Goal: Task Accomplishment & Management: Use online tool/utility

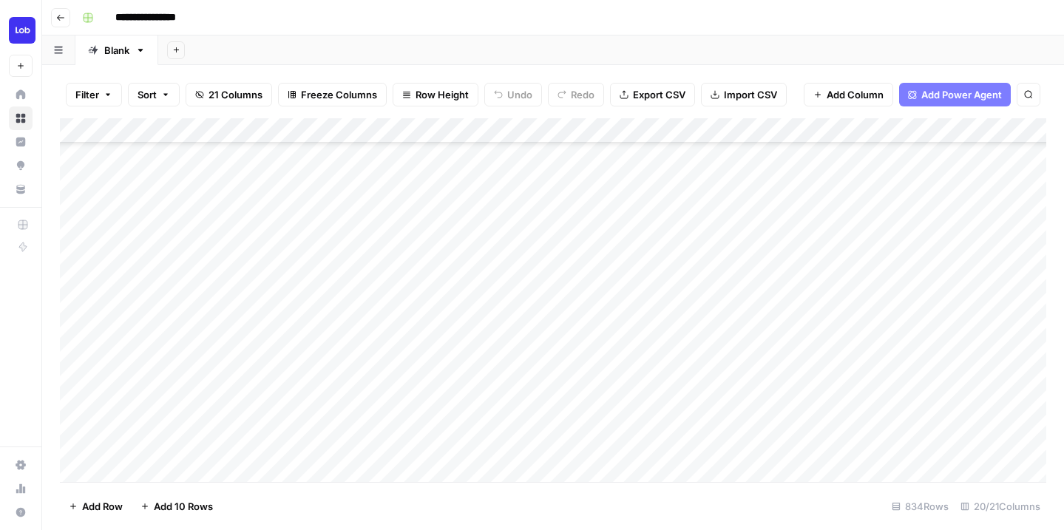
scroll to position [279, 0]
click at [376, 379] on div "Add Column" at bounding box center [553, 300] width 987 height 364
click at [592, 375] on div "Add Column" at bounding box center [553, 300] width 987 height 364
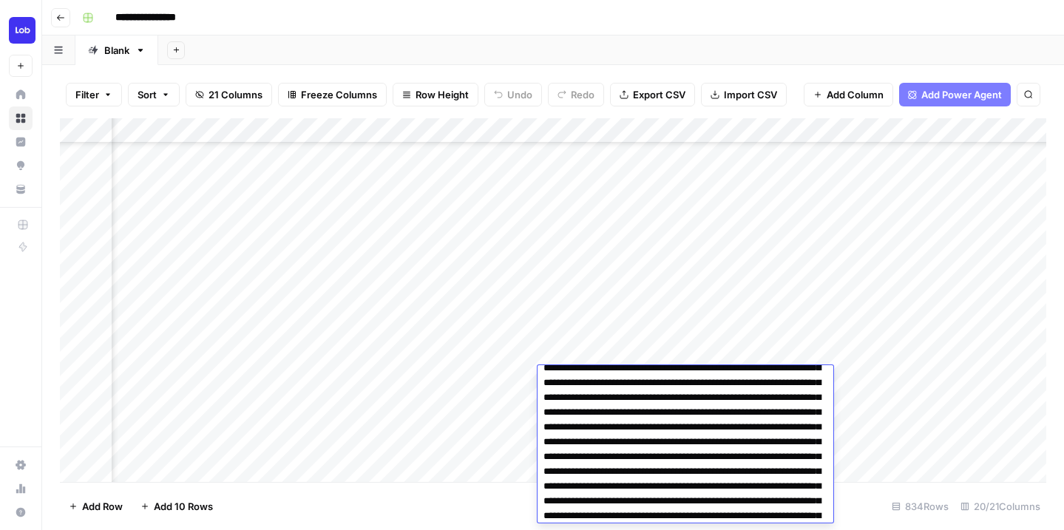
scroll to position [1392, 0]
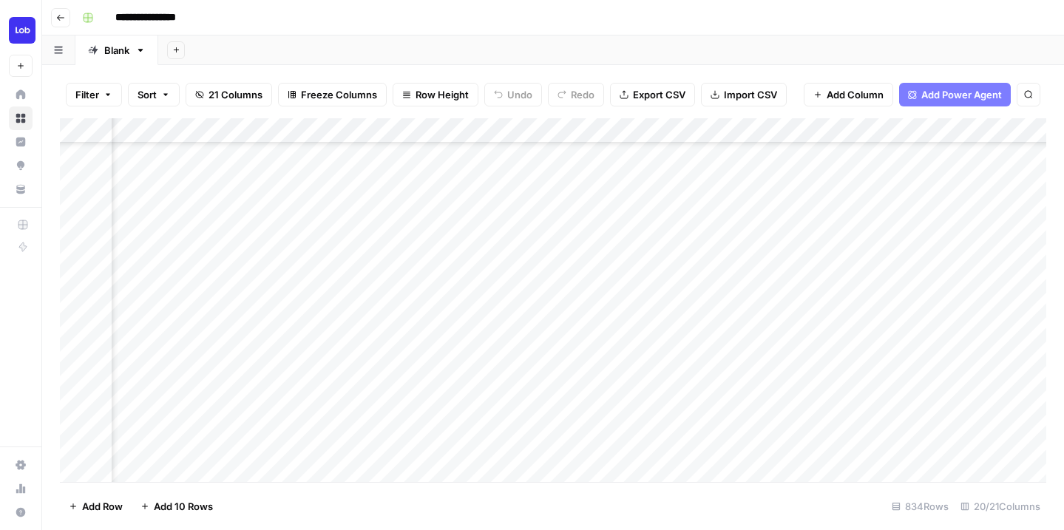
click at [603, 322] on div "Add Column" at bounding box center [553, 300] width 987 height 364
click at [602, 377] on div "Add Column" at bounding box center [553, 300] width 987 height 364
click at [304, 405] on div "Add Column" at bounding box center [553, 300] width 987 height 364
click at [305, 419] on div "Add Column" at bounding box center [553, 300] width 987 height 364
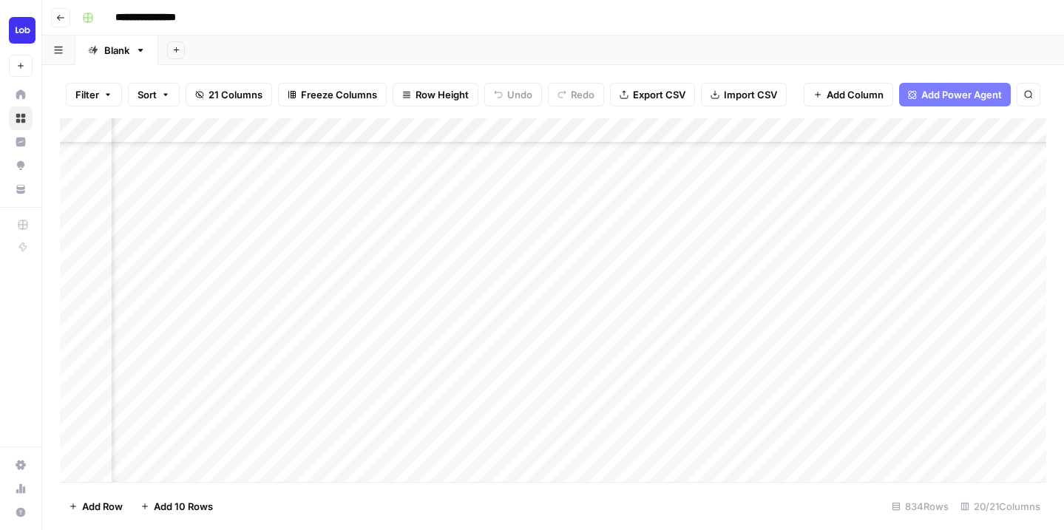
scroll to position [279, 1545]
click at [605, 429] on div "Add Column" at bounding box center [553, 300] width 987 height 364
click at [706, 376] on div "Add Column" at bounding box center [553, 300] width 987 height 364
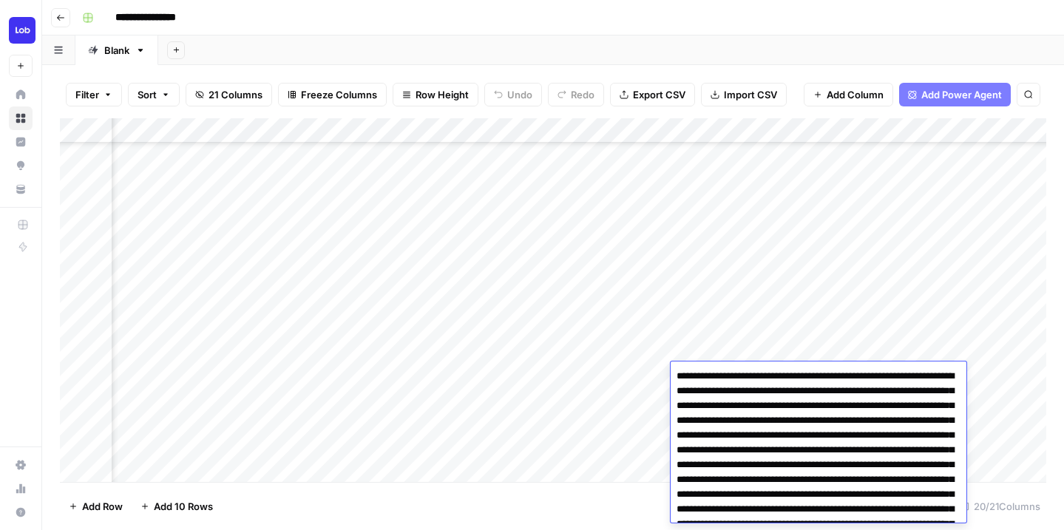
scroll to position [162091, 0]
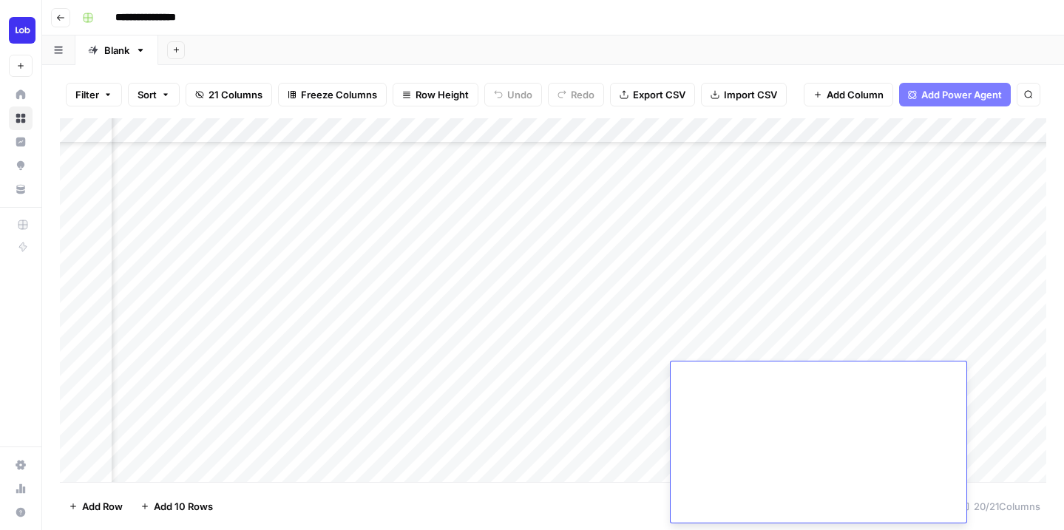
click at [740, 325] on div "Add Column" at bounding box center [553, 300] width 987 height 364
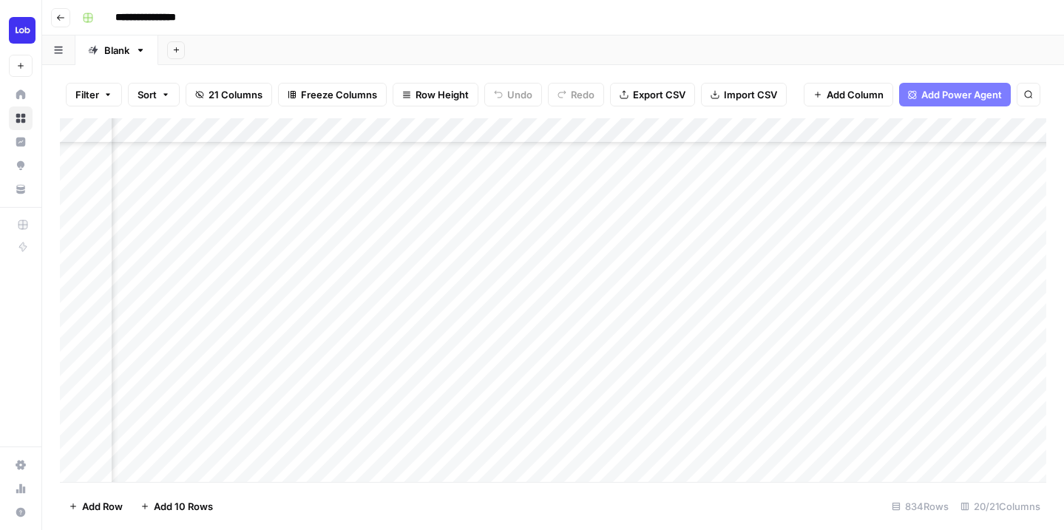
click at [736, 374] on div "Add Column" at bounding box center [553, 300] width 987 height 364
click at [739, 405] on div "Add Column" at bounding box center [553, 300] width 987 height 364
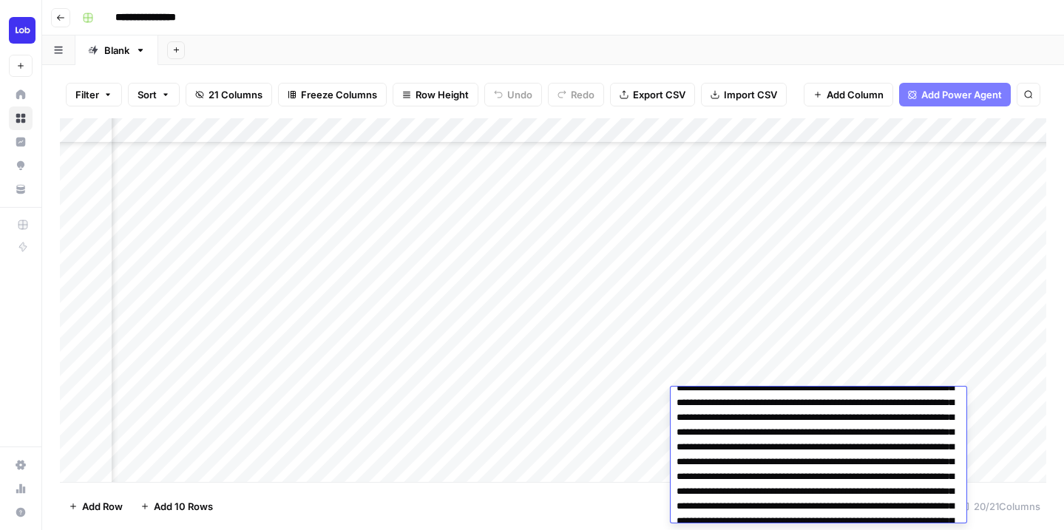
scroll to position [666, 0]
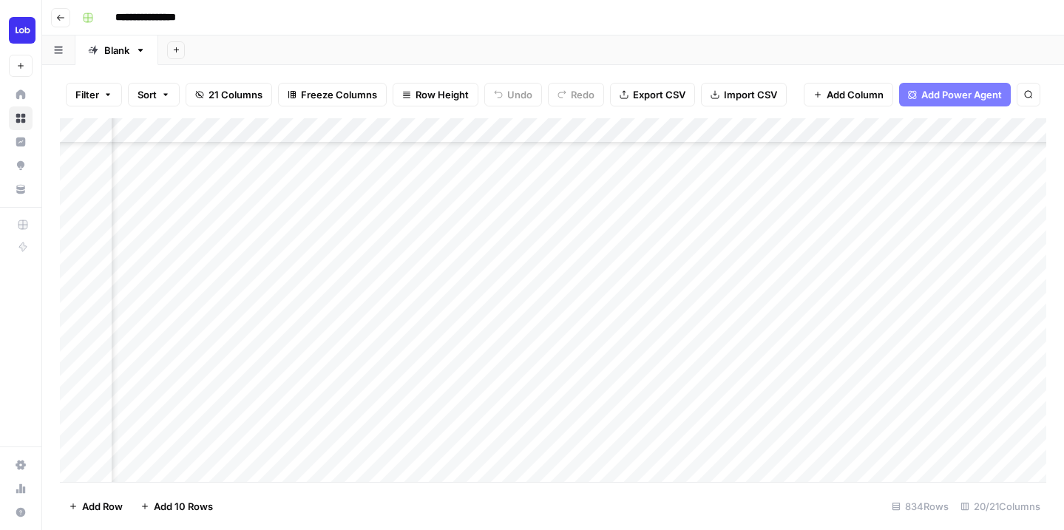
click at [748, 386] on div "Add Column" at bounding box center [553, 300] width 987 height 364
click at [748, 419] on div "Add Column" at bounding box center [553, 300] width 987 height 364
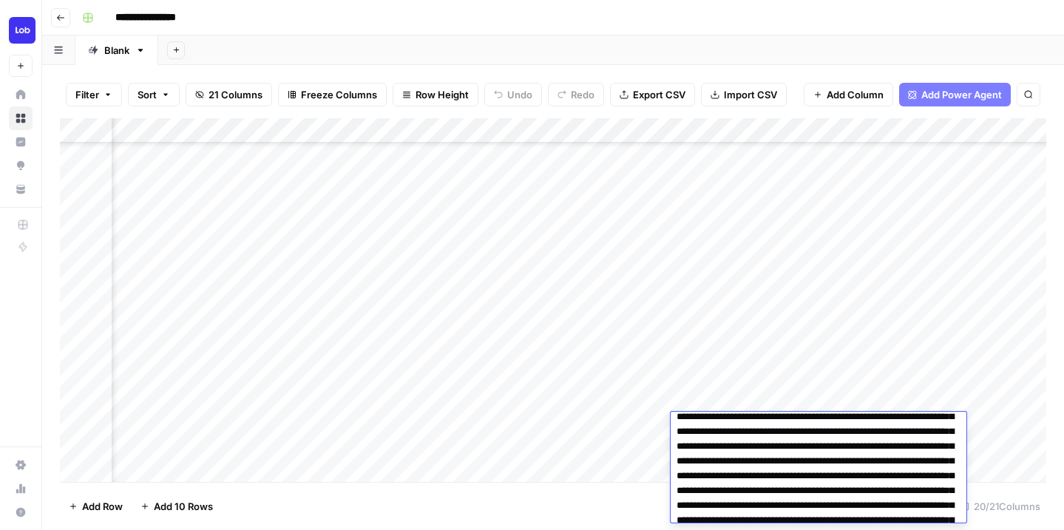
scroll to position [1024, 0]
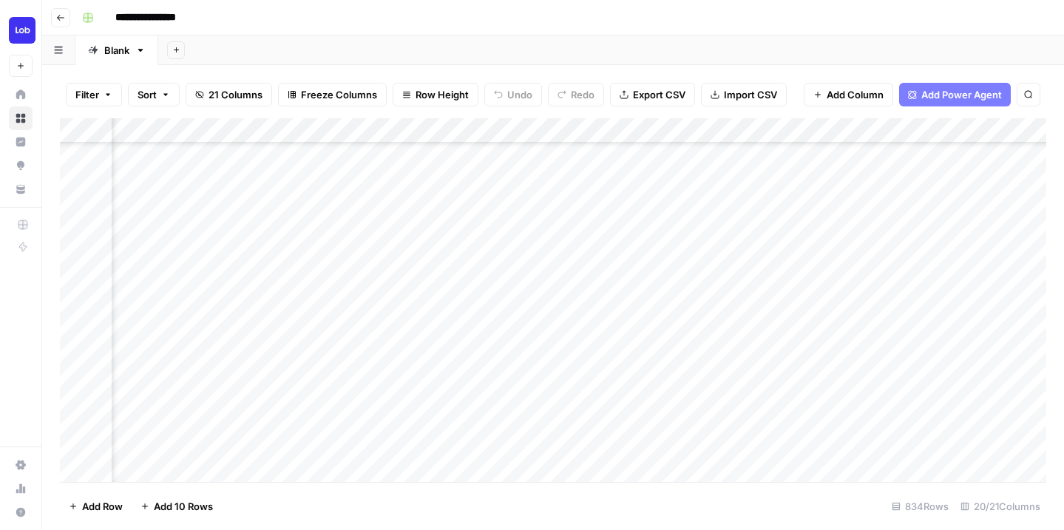
click at [754, 386] on div "Add Column" at bounding box center [553, 300] width 987 height 364
click at [752, 399] on div "Add Column" at bounding box center [553, 300] width 987 height 364
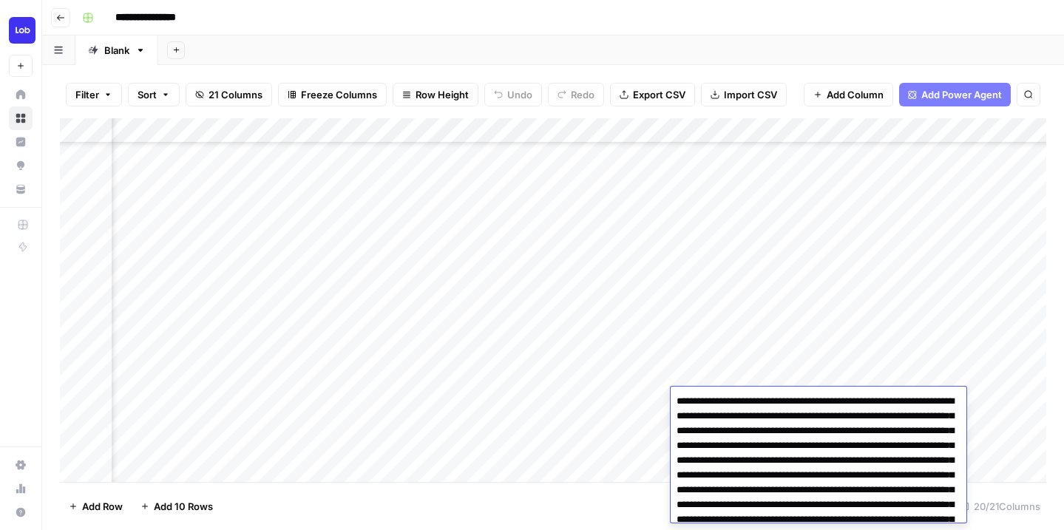
scroll to position [181614, 0]
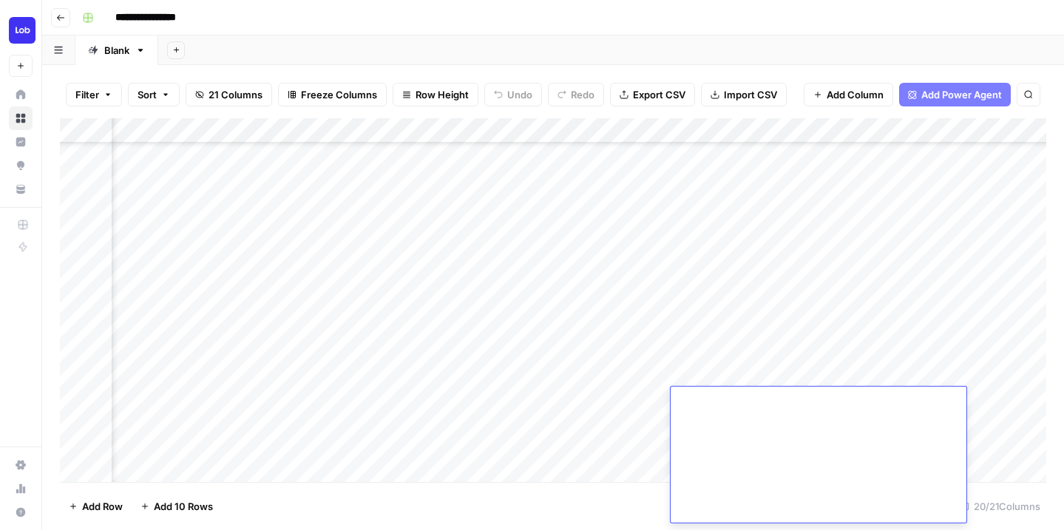
click at [743, 345] on div "Add Column" at bounding box center [553, 300] width 987 height 364
click at [743, 383] on div "Add Column" at bounding box center [553, 300] width 987 height 364
click at [815, 401] on div "Add Column" at bounding box center [553, 300] width 987 height 364
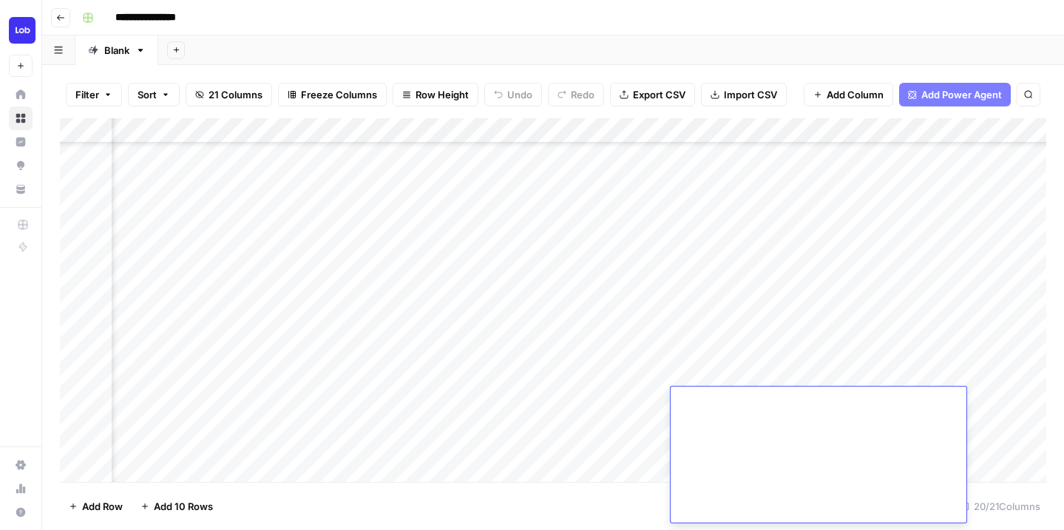
click at [800, 363] on div "Add Column" at bounding box center [553, 300] width 987 height 364
click at [795, 395] on div "Add Column" at bounding box center [553, 300] width 987 height 364
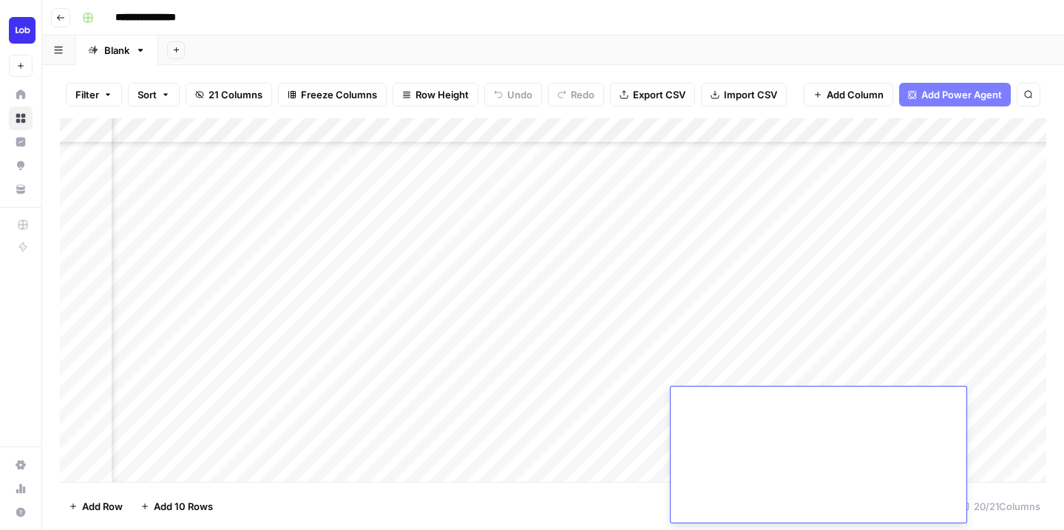
scroll to position [0, 0]
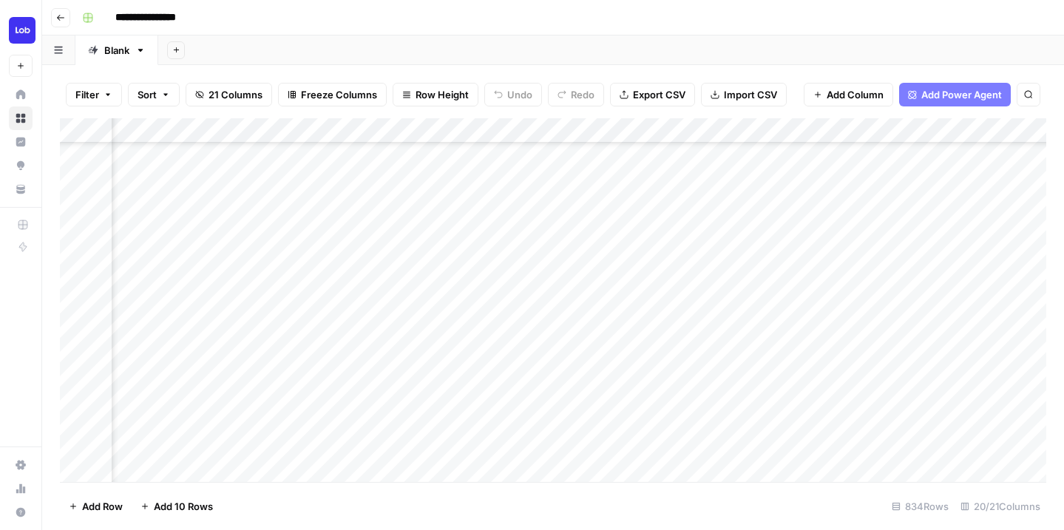
click at [876, 376] on div "Add Column" at bounding box center [553, 300] width 987 height 364
click at [848, 430] on div "Add Column" at bounding box center [553, 300] width 987 height 364
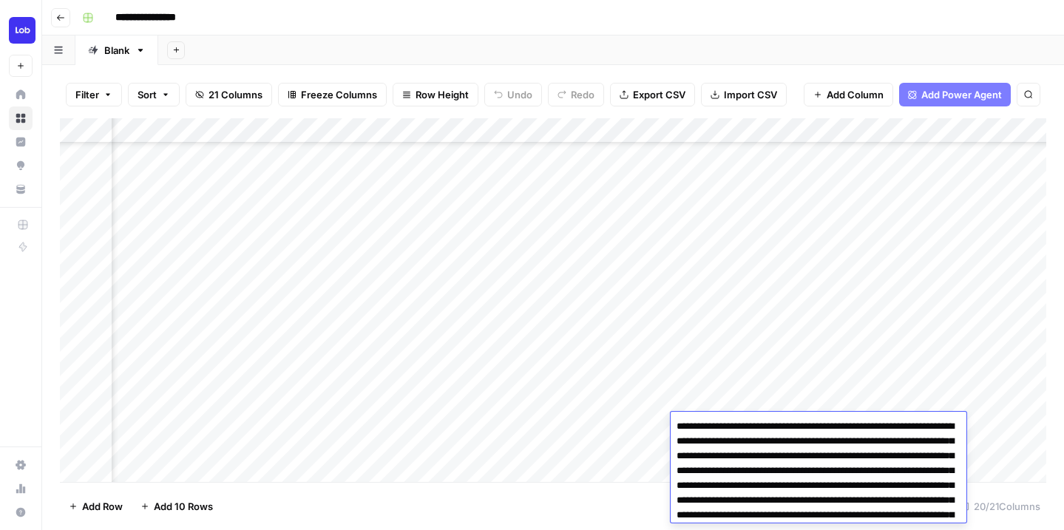
scroll to position [102730, 0]
